Goal: Use online tool/utility: Utilize a website feature to perform a specific function

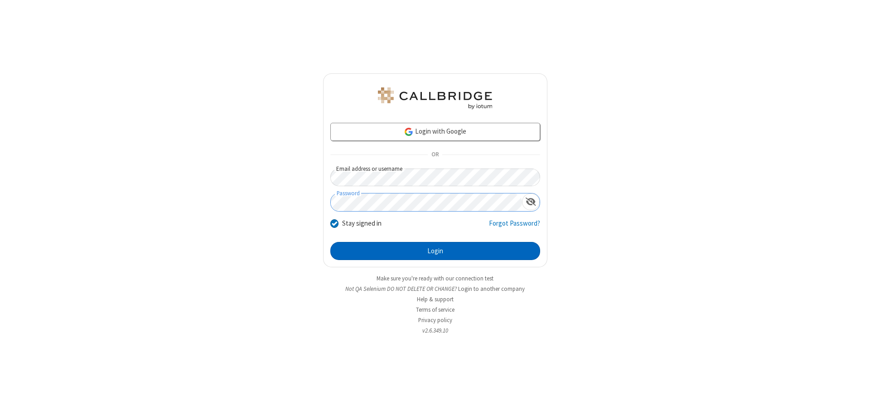
click at [435, 251] on button "Login" at bounding box center [435, 251] width 210 height 18
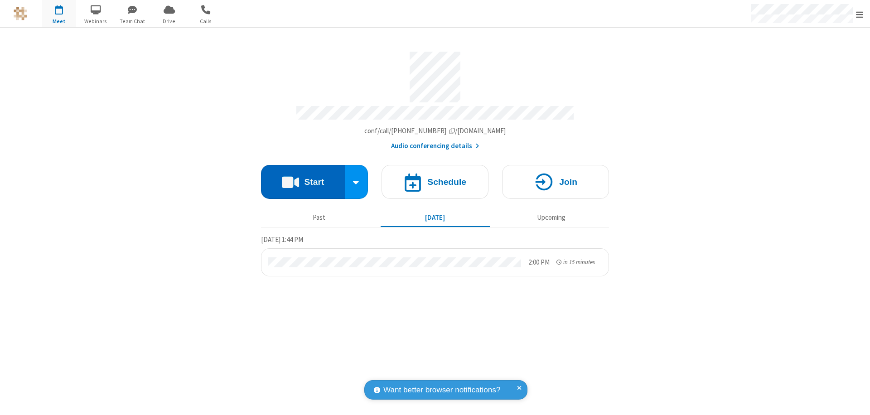
click at [303, 178] on button "Start" at bounding box center [303, 182] width 84 height 34
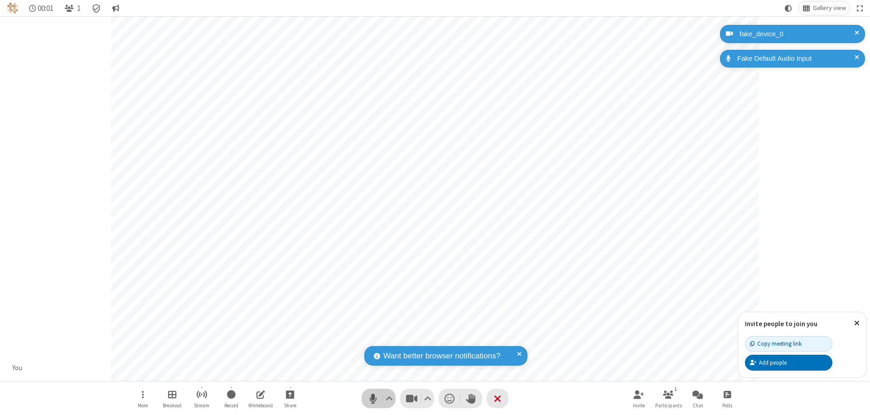
click at [373, 398] on span "Mute (⌘+Shift+A)" at bounding box center [373, 398] width 14 height 13
click at [373, 398] on span "Unmute (⌘+Shift+A)" at bounding box center [373, 398] width 14 height 13
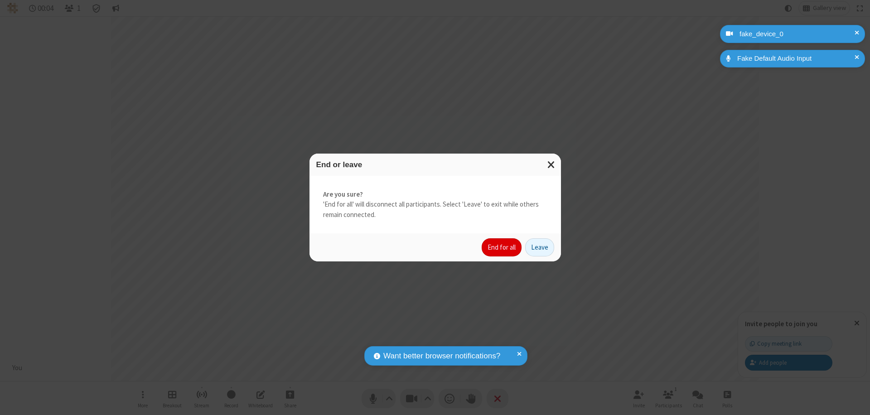
click at [502, 247] on button "End for all" at bounding box center [502, 247] width 40 height 18
